Goal: Task Accomplishment & Management: Manage account settings

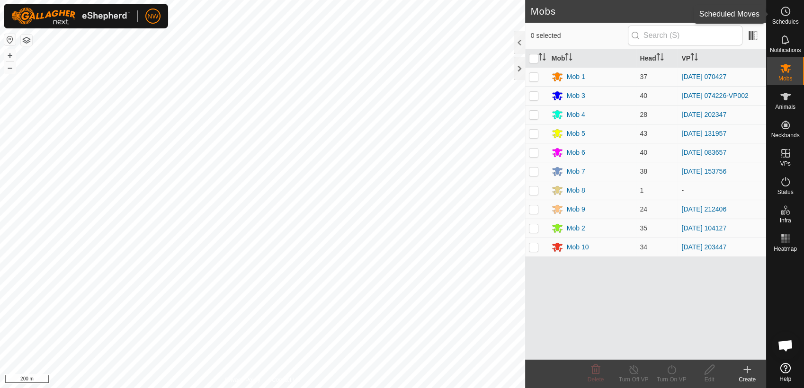
click at [792, 9] on es-schedule-vp-svg-icon at bounding box center [785, 11] width 17 height 15
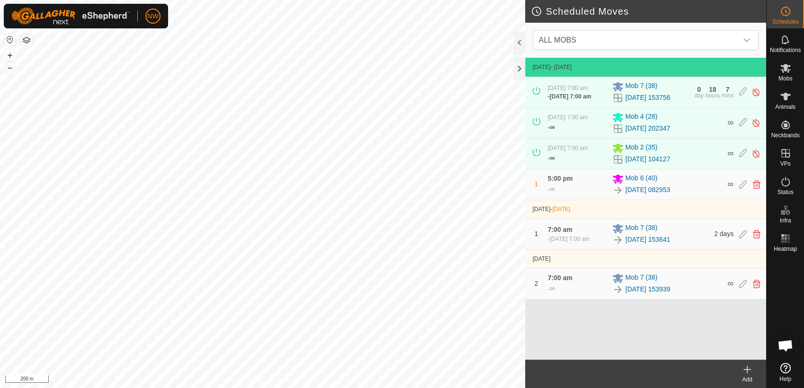
click at [747, 371] on icon at bounding box center [747, 369] width 0 height 7
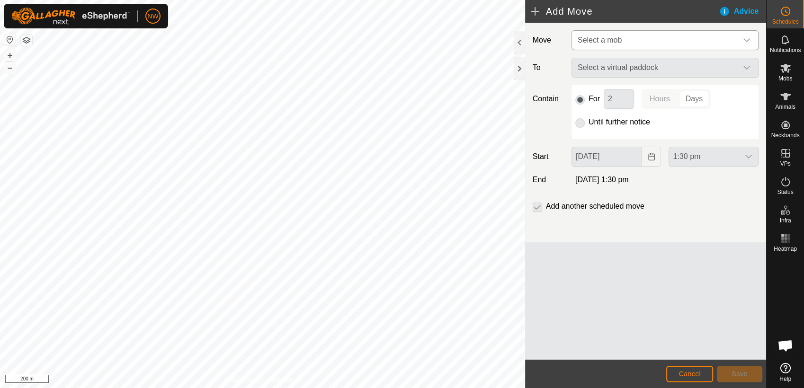
click at [747, 40] on icon "dropdown trigger" at bounding box center [746, 40] width 7 height 4
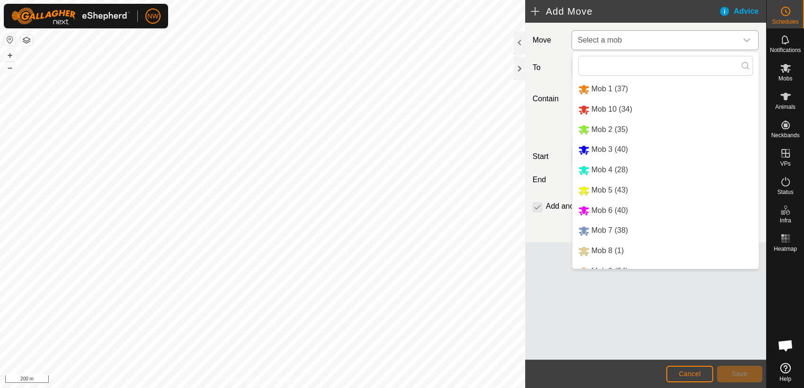
click at [607, 108] on li "Mob 10 (34)" at bounding box center [665, 109] width 186 height 19
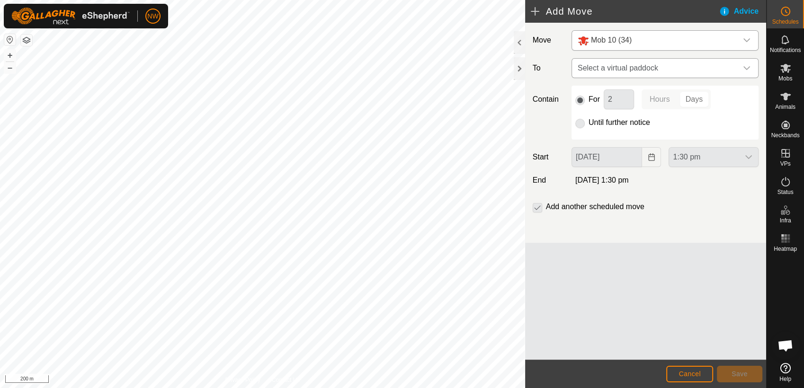
click at [748, 65] on icon "dropdown trigger" at bounding box center [747, 68] width 8 height 8
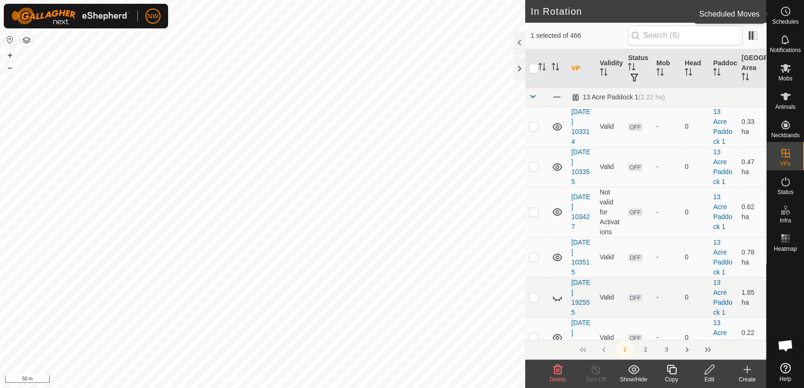
click at [785, 9] on icon at bounding box center [785, 11] width 11 height 11
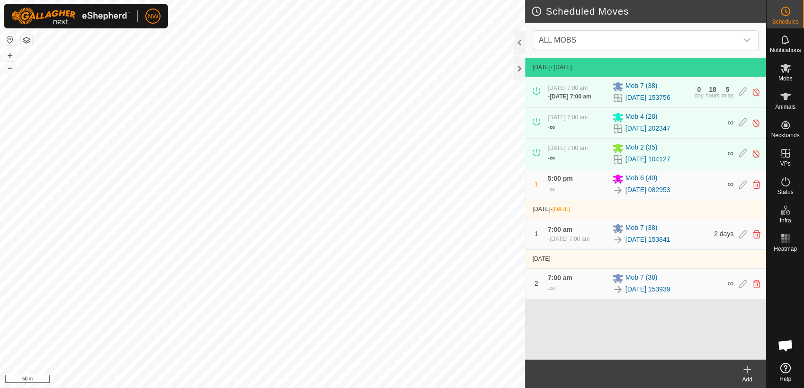
click at [750, 371] on icon at bounding box center [746, 369] width 11 height 11
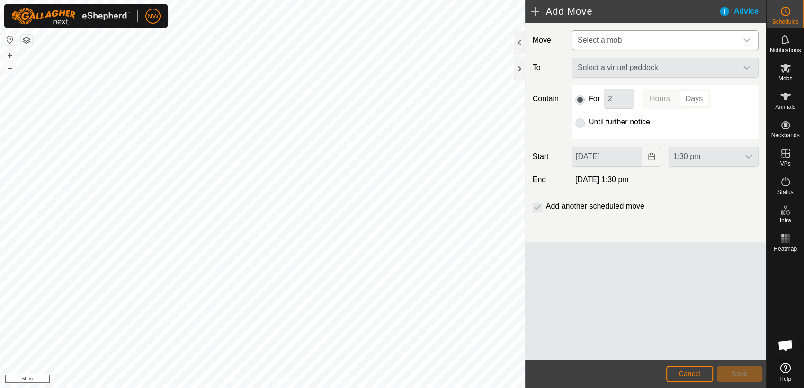
click at [747, 40] on icon "dropdown trigger" at bounding box center [747, 40] width 8 height 8
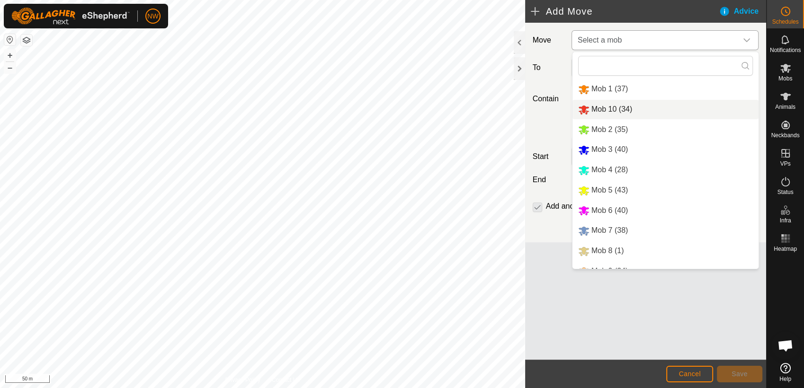
click at [603, 108] on li "Mob 10 (34)" at bounding box center [665, 109] width 186 height 19
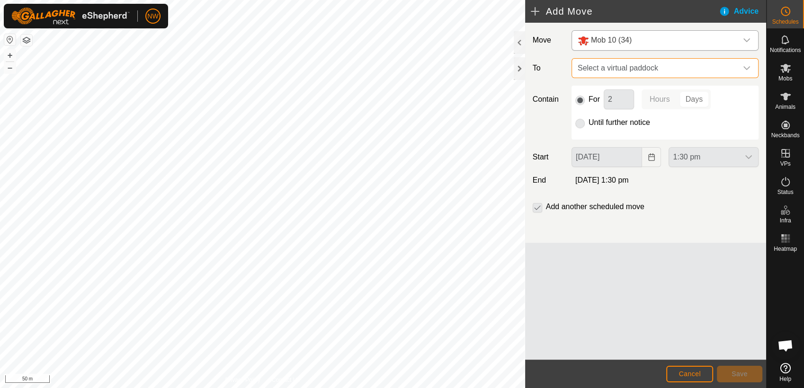
click at [628, 63] on span "Select a virtual paddock" at bounding box center [655, 68] width 163 height 19
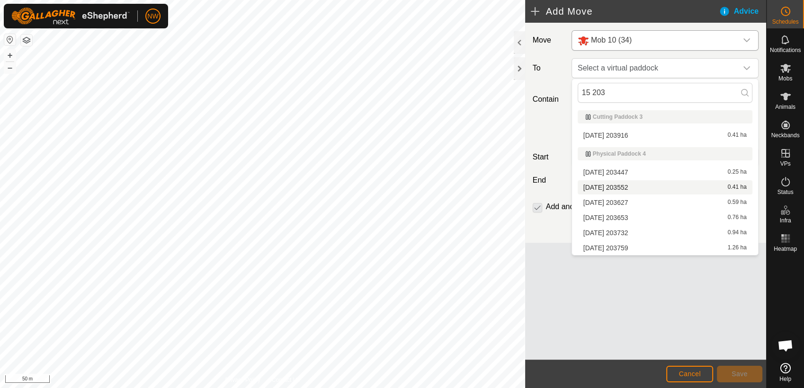
type input "15 203"
click at [621, 185] on li "[DATE] 203552 0.41 ha" at bounding box center [665, 187] width 175 height 14
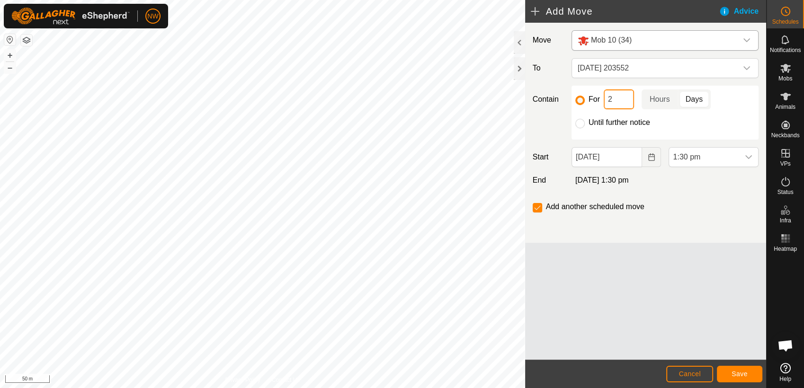
drag, startPoint x: 618, startPoint y: 98, endPoint x: 603, endPoint y: 100, distance: 15.3
click at [604, 100] on input "2" at bounding box center [619, 99] width 30 height 20
type input "12"
click at [661, 98] on p-togglebutton "Hours" at bounding box center [660, 99] width 36 height 20
click at [750, 155] on icon "dropdown trigger" at bounding box center [749, 157] width 8 height 8
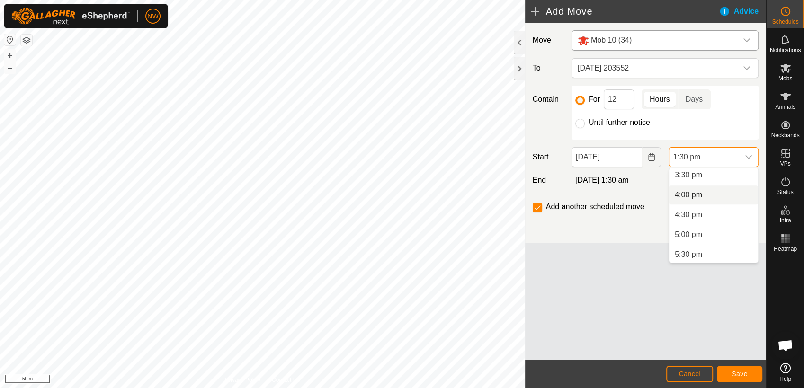
scroll to position [671, 0]
click at [693, 199] on li "5:30 pm" at bounding box center [713, 202] width 89 height 19
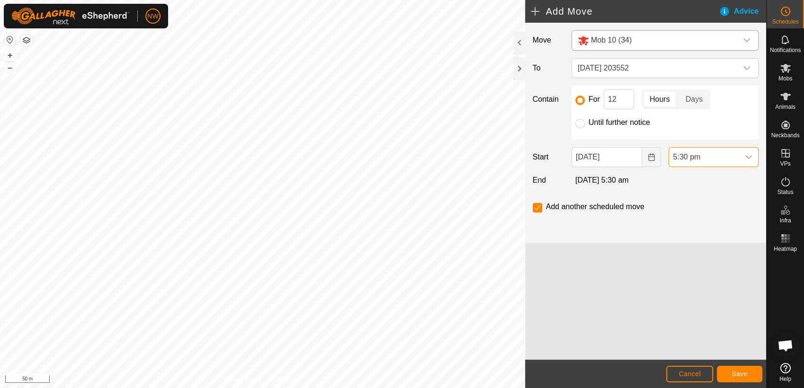
scroll to position [537, 0]
click at [744, 373] on span "Save" at bounding box center [739, 374] width 16 height 8
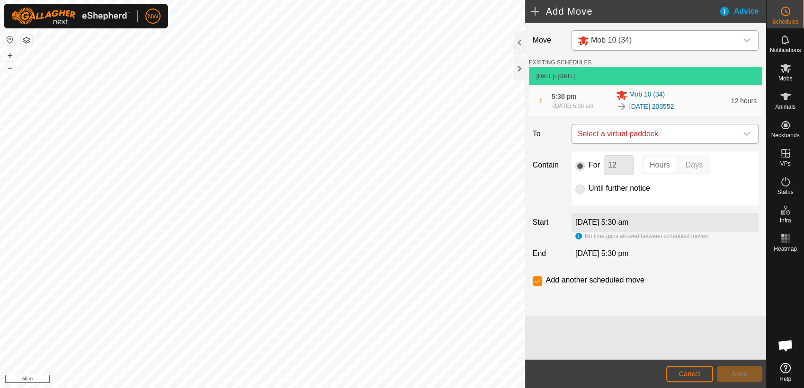
click at [745, 135] on icon "dropdown trigger" at bounding box center [747, 134] width 8 height 8
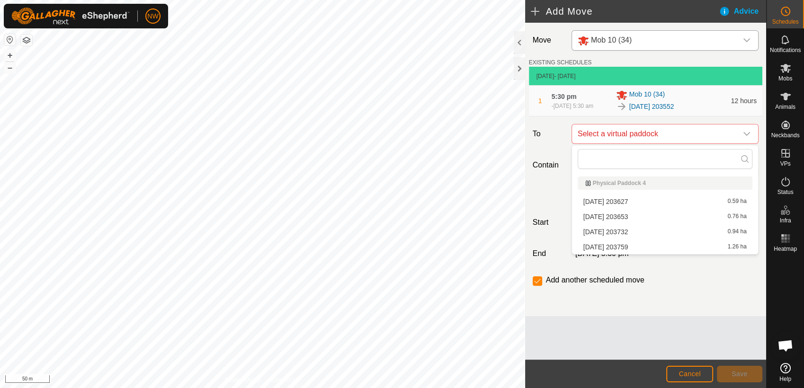
click at [612, 198] on li "[DATE] 203627 0.59 ha" at bounding box center [665, 202] width 175 height 14
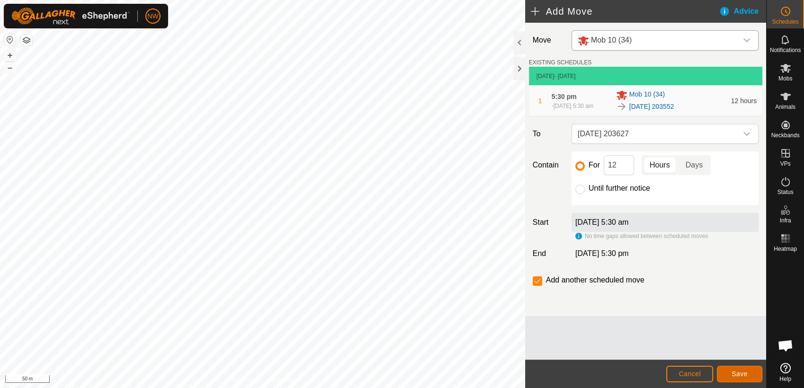
click at [743, 376] on span "Save" at bounding box center [739, 374] width 16 height 8
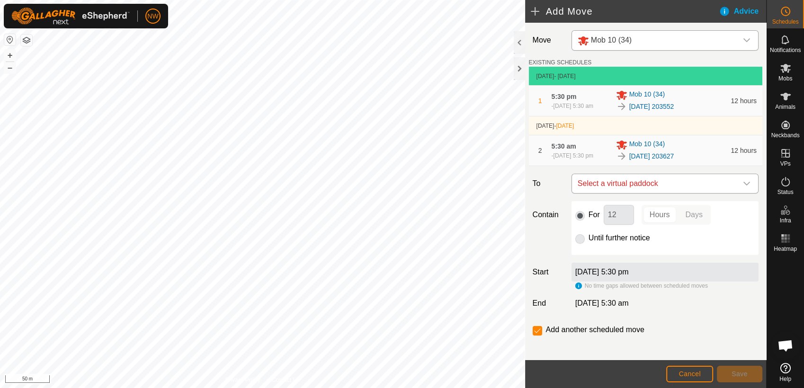
click at [743, 182] on icon "dropdown trigger" at bounding box center [747, 184] width 8 height 8
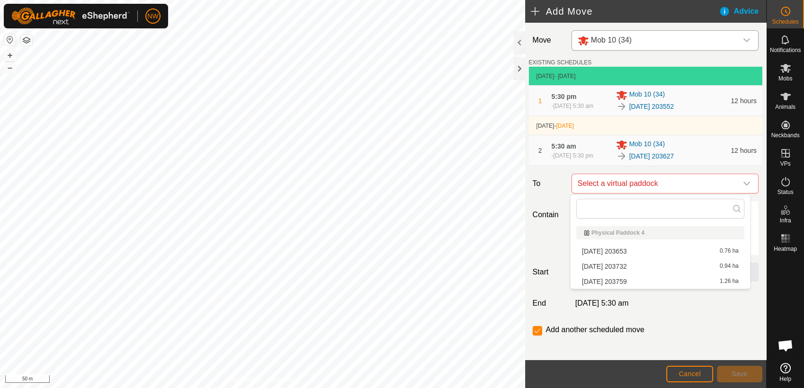
click at [612, 252] on li "[DATE] 203653 0.76 ha" at bounding box center [660, 251] width 168 height 14
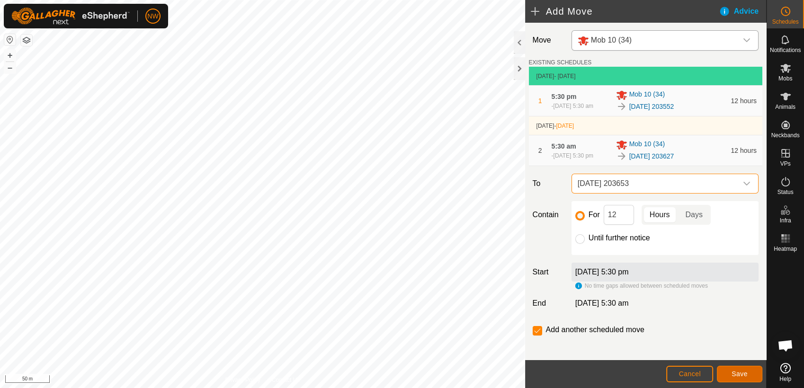
click at [745, 372] on span "Save" at bounding box center [739, 374] width 16 height 8
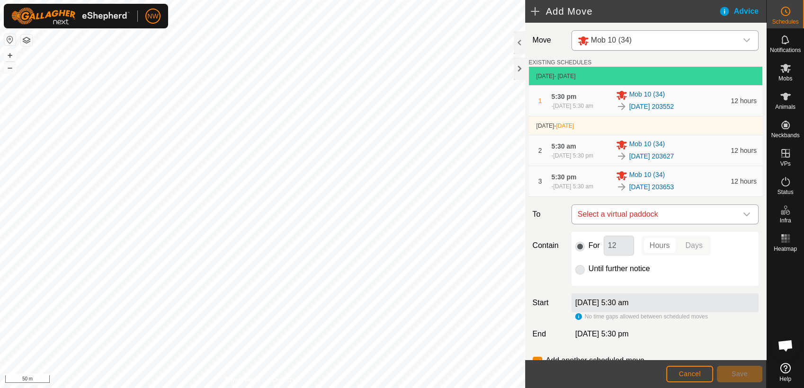
click at [743, 214] on icon "dropdown trigger" at bounding box center [747, 215] width 8 height 8
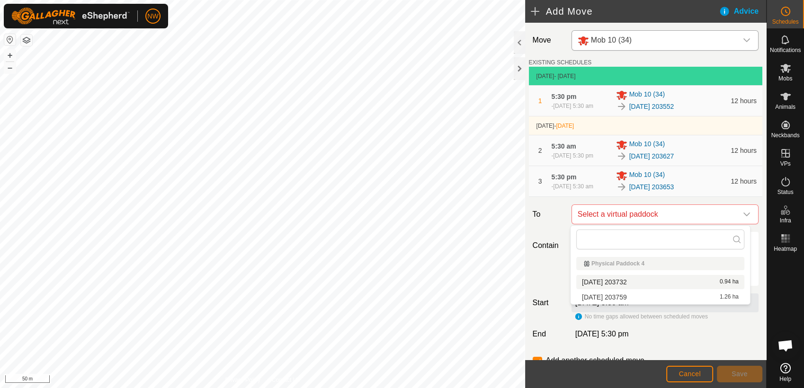
click at [613, 279] on li "[DATE] 203732 0.94 ha" at bounding box center [660, 282] width 168 height 14
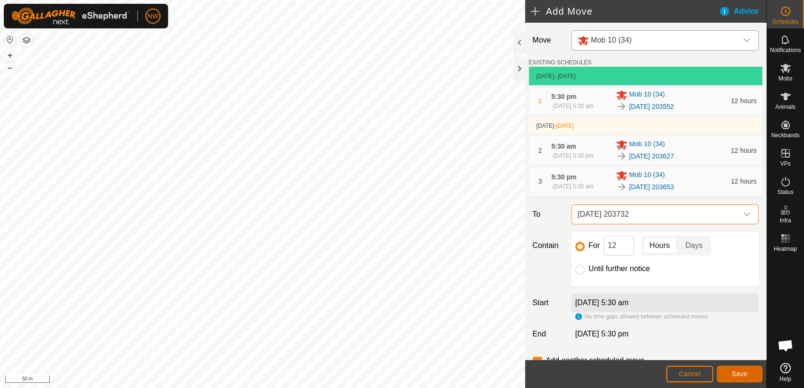
click at [741, 377] on span "Save" at bounding box center [739, 374] width 16 height 8
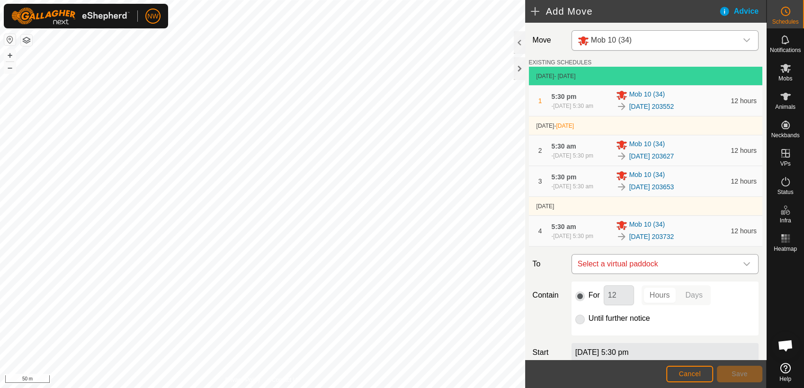
click at [743, 264] on icon "dropdown trigger" at bounding box center [747, 264] width 8 height 8
click at [629, 327] on li "[DATE] 203759 1.26 ha" at bounding box center [660, 331] width 168 height 14
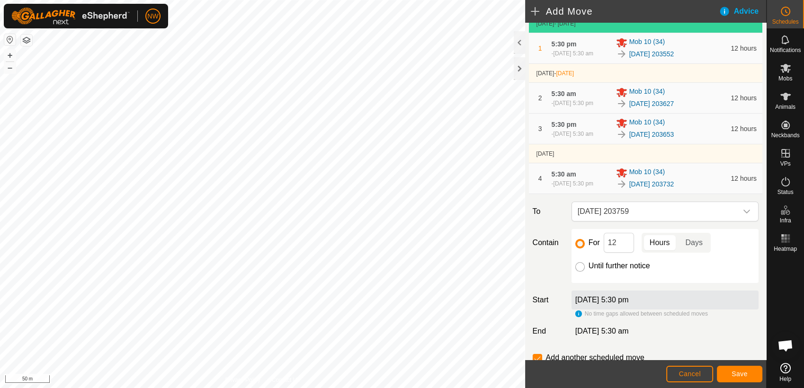
click at [576, 266] on input "Until further notice" at bounding box center [579, 266] width 9 height 9
radio input "true"
checkbox input "false"
click at [730, 373] on button "Save" at bounding box center [739, 374] width 45 height 17
